Goal: Register for event/course

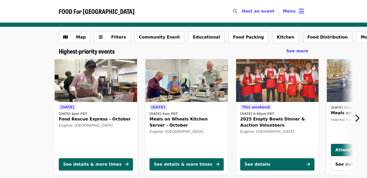
click at [106, 92] on img at bounding box center [96, 80] width 82 height 43
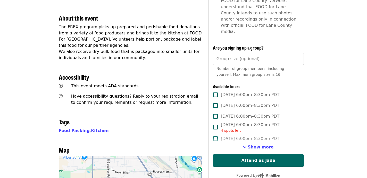
scroll to position [185, 0]
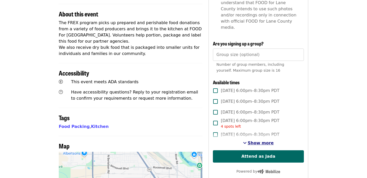
click at [252, 141] on span "Show more" at bounding box center [260, 143] width 26 height 5
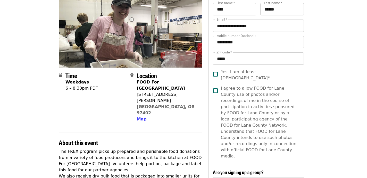
scroll to position [0, 0]
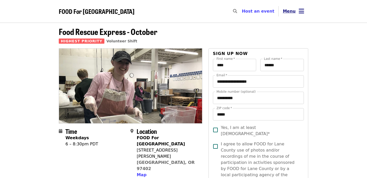
click at [296, 12] on button "Menu" at bounding box center [293, 11] width 30 height 12
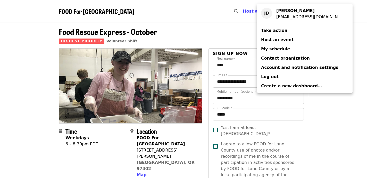
click at [279, 48] on span "My schedule" at bounding box center [275, 49] width 29 height 5
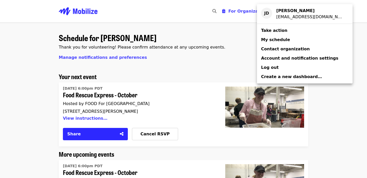
click at [199, 53] on div "Account menu" at bounding box center [183, 89] width 367 height 178
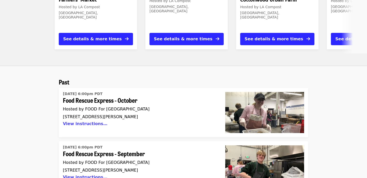
scroll to position [717, 0]
